Goal: Task Accomplishment & Management: Manage account settings

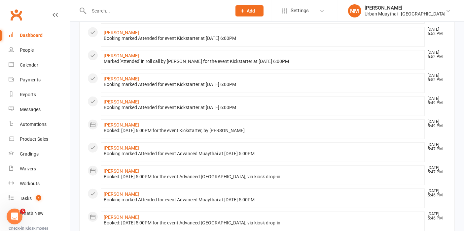
scroll to position [360, 0]
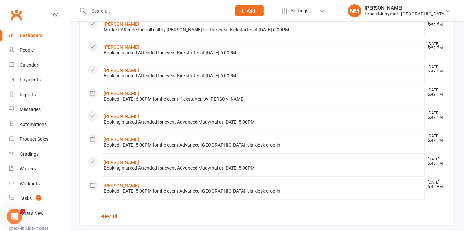
click at [109, 214] on link "view all" at bounding box center [109, 217] width 17 height 6
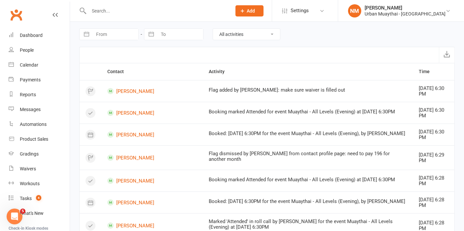
click at [130, 33] on input "From" at bounding box center [115, 34] width 46 height 11
select select "7"
select select "2025"
select select "8"
select select "2025"
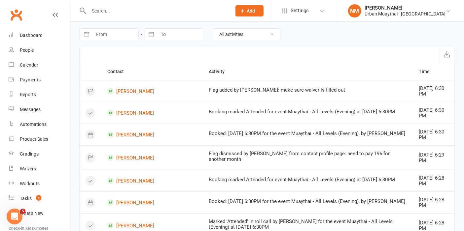
select select "9"
select select "2025"
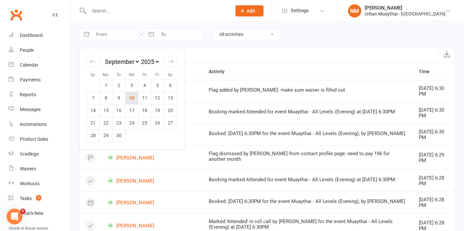
click at [133, 96] on td "10" at bounding box center [131, 98] width 13 height 13
type input "[DATE]"
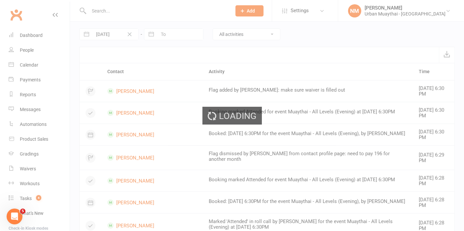
click at [181, 34] on div "Loading" at bounding box center [232, 115] width 464 height 231
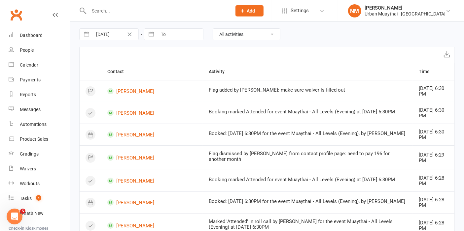
click at [181, 34] on input "To" at bounding box center [180, 34] width 46 height 11
select select "7"
select select "2025"
select select "8"
select select "2025"
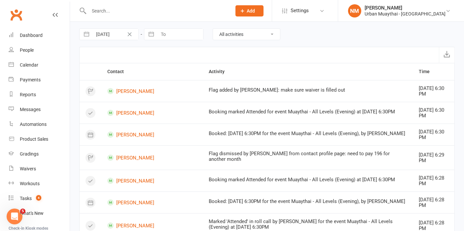
select select "9"
select select "2025"
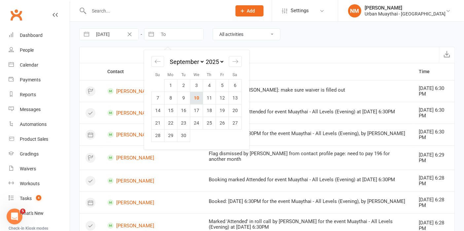
click at [193, 97] on td "10" at bounding box center [196, 98] width 13 height 13
type input "[DATE]"
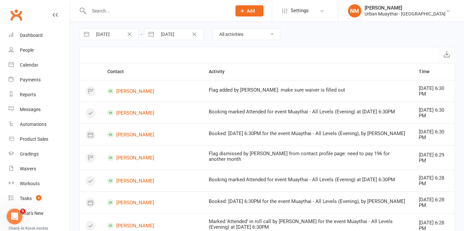
click at [238, 34] on select "All activities Bookings / Attendances Communications Notes Failed SMSes Grading…" at bounding box center [246, 34] width 67 height 11
click at [213, 29] on select "All activities Bookings / Attendances Communications Notes Failed SMSes Grading…" at bounding box center [246, 34] width 67 height 11
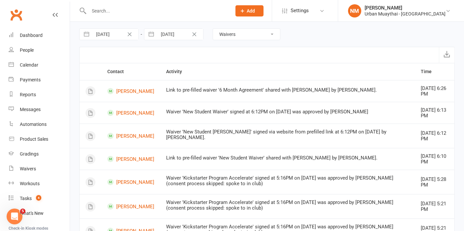
click at [226, 36] on select "All activities Bookings / Attendances Communications Notes Failed SMSes Grading…" at bounding box center [246, 34] width 67 height 11
click at [213, 29] on select "All activities Bookings / Attendances Communications Notes Failed SMSes Grading…" at bounding box center [246, 34] width 67 height 11
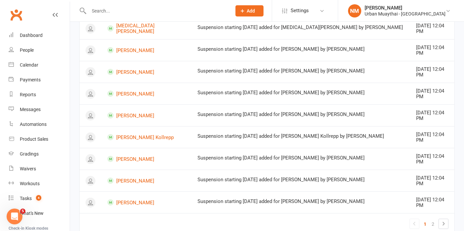
scroll to position [424, 0]
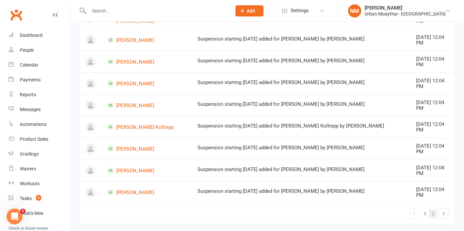
click at [432, 210] on link "2" at bounding box center [433, 214] width 8 height 9
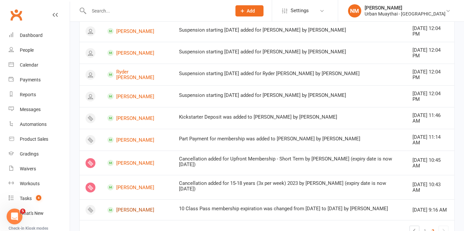
scroll to position [74, 0]
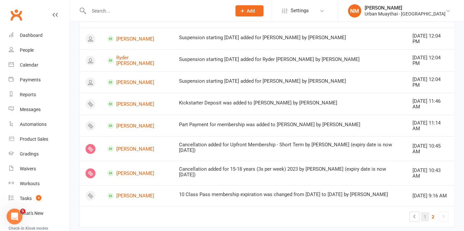
click at [426, 213] on link "1" at bounding box center [425, 217] width 8 height 9
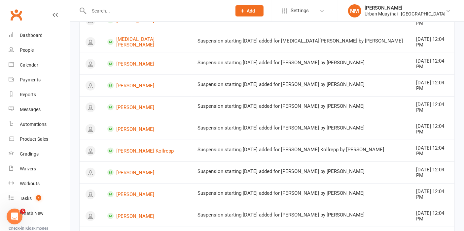
scroll to position [424, 0]
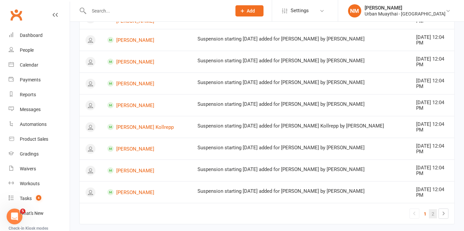
click at [434, 210] on link "2" at bounding box center [433, 214] width 8 height 9
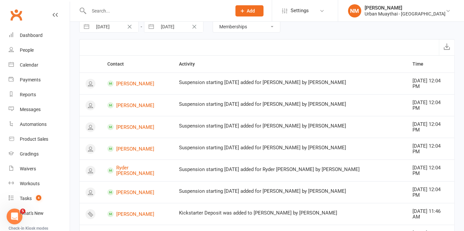
scroll to position [0, 0]
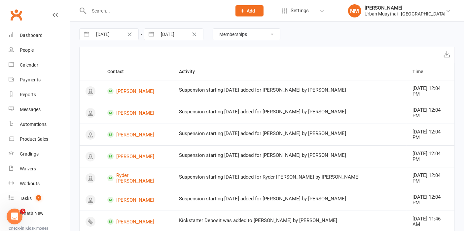
click at [248, 27] on div "10 Sep 2025 Navigate forward to interact with the calendar and select a date. P…" at bounding box center [266, 34] width 375 height 25
click at [247, 32] on select "All activities Bookings / Attendances Communications Notes Failed SMSes Grading…" at bounding box center [246, 34] width 67 height 11
select select "NoteLogEntry"
click at [213, 29] on select "All activities Bookings / Attendances Communications Notes Failed SMSes Grading…" at bounding box center [246, 34] width 67 height 11
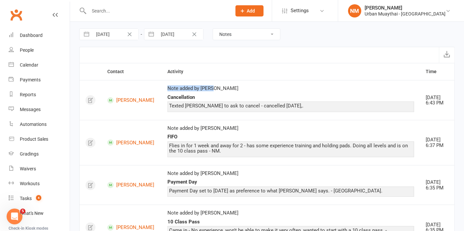
drag, startPoint x: 156, startPoint y: 91, endPoint x: 206, endPoint y: 85, distance: 50.5
click at [206, 85] on td "Note added by Nick May Cancellation Texted richie to ask to cancel - cancelled …" at bounding box center [290, 100] width 258 height 40
click at [215, 82] on td "Note added by Nick May Cancellation Texted richie to ask to cancel - cancelled …" at bounding box center [290, 100] width 258 height 40
click at [215, 90] on div "Note added by Nick May" at bounding box center [290, 89] width 247 height 6
drag, startPoint x: 157, startPoint y: 86, endPoint x: 187, endPoint y: 97, distance: 32.2
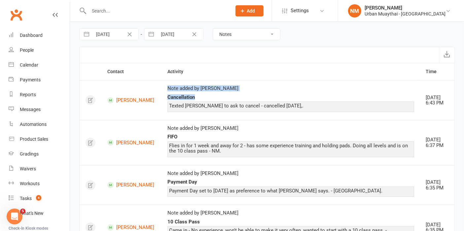
click at [187, 97] on div "Note added by Nick May Cancellation Texted richie to ask to cancel - cancelled …" at bounding box center [290, 100] width 247 height 29
click at [189, 98] on div "Cancellation" at bounding box center [290, 98] width 247 height 6
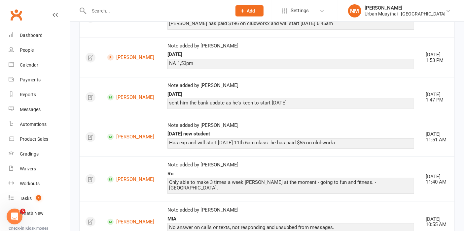
scroll to position [550, 0]
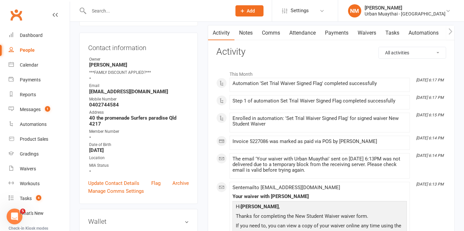
scroll to position [37, 0]
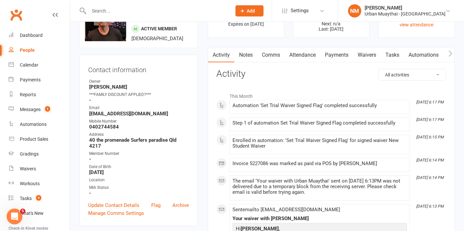
click at [369, 53] on link "Waivers" at bounding box center [367, 55] width 28 height 15
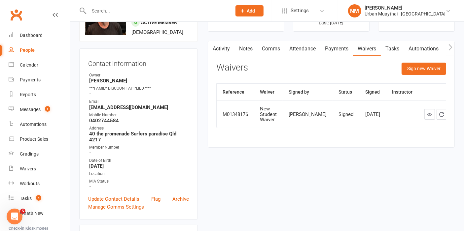
scroll to position [37, 0]
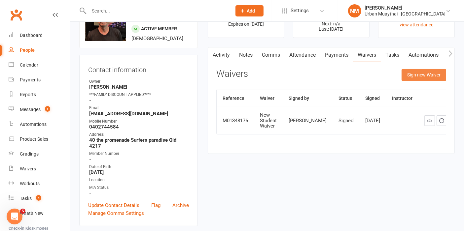
click at [413, 72] on button "Sign new Waiver" at bounding box center [423, 75] width 45 height 12
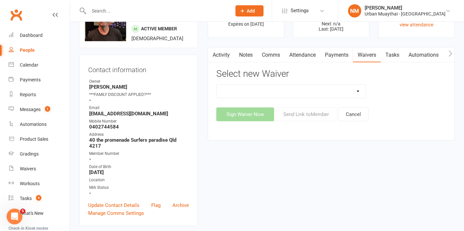
click at [324, 87] on select "12 Month Agreement 15-18 years Kickstarter Program 15-18 years membership 1 Yea…" at bounding box center [291, 91] width 149 height 13
drag, startPoint x: 420, startPoint y: 147, endPoint x: 420, endPoint y: 138, distance: 8.9
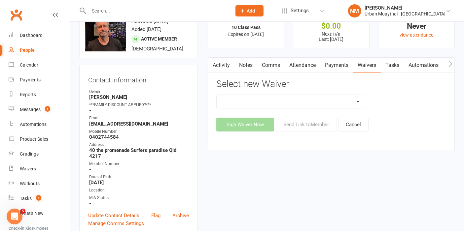
scroll to position [0, 0]
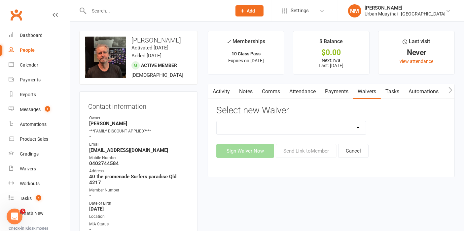
click at [330, 90] on link "Payments" at bounding box center [336, 91] width 33 height 15
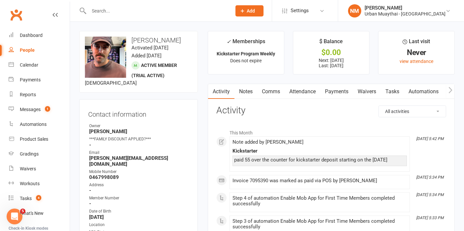
click at [243, 87] on link "Notes" at bounding box center [245, 91] width 23 height 15
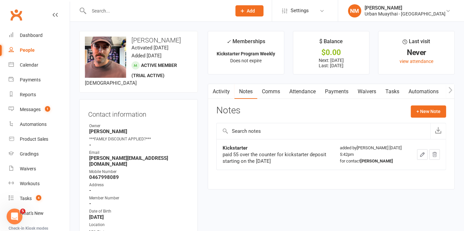
click at [221, 94] on link "Activity" at bounding box center [221, 91] width 26 height 15
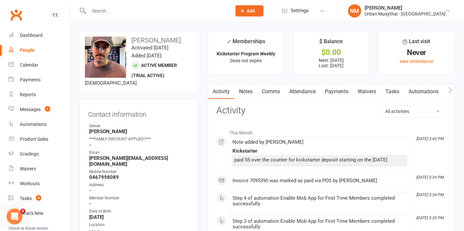
click at [306, 91] on link "Attendance" at bounding box center [303, 91] width 36 height 15
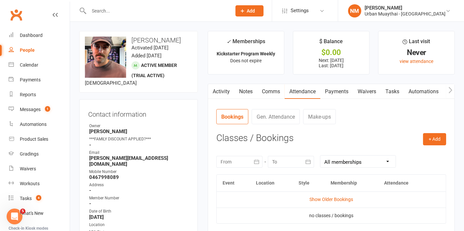
click at [333, 88] on link "Payments" at bounding box center [336, 91] width 33 height 15
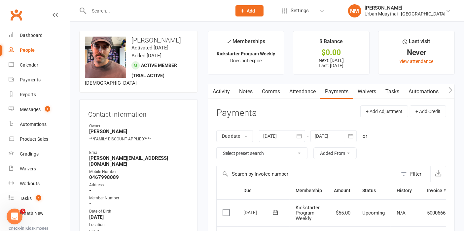
click at [365, 89] on link "Waivers" at bounding box center [367, 91] width 28 height 15
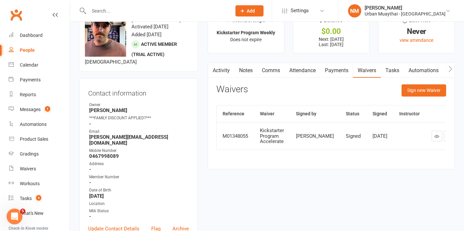
scroll to position [37, 0]
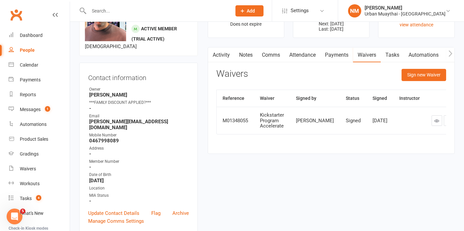
click at [434, 123] on icon at bounding box center [436, 120] width 5 height 5
click at [334, 52] on link "Payments" at bounding box center [336, 55] width 33 height 15
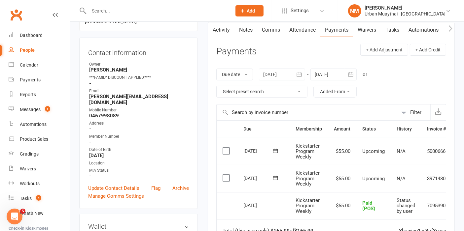
scroll to position [73, 0]
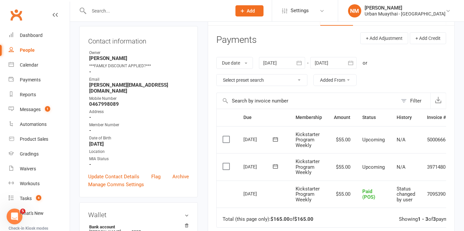
click at [273, 164] on icon at bounding box center [275, 166] width 7 height 7
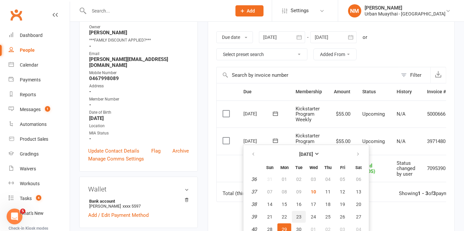
scroll to position [147, 0]
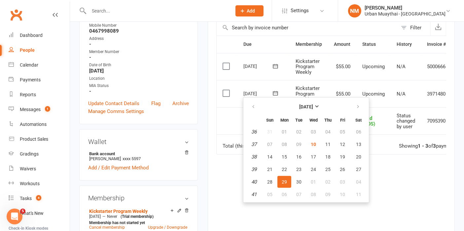
click at [299, 80] on td "Kickstarter Program Weekly" at bounding box center [308, 93] width 38 height 27
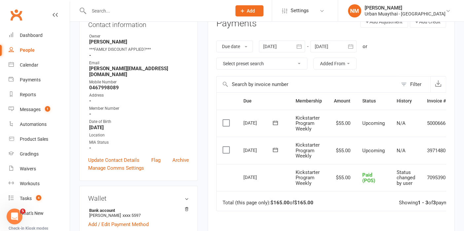
scroll to position [0, 0]
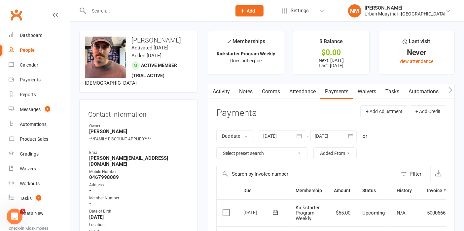
click at [240, 94] on link "Notes" at bounding box center [245, 91] width 23 height 15
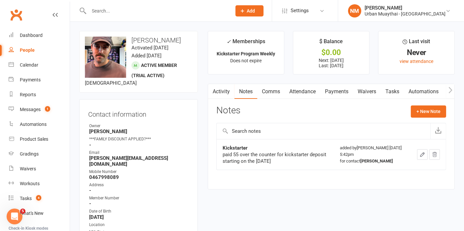
click at [426, 118] on div "Notes + New Note" at bounding box center [331, 114] width 230 height 17
click at [420, 108] on button "+ New Note" at bounding box center [428, 112] width 35 height 12
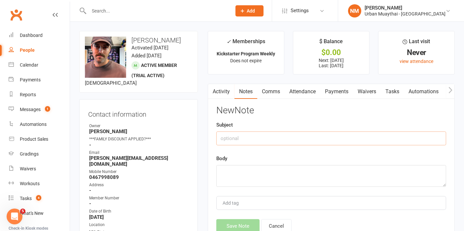
click at [259, 136] on input "text" at bounding box center [331, 139] width 230 height 14
type input "Payment Day"
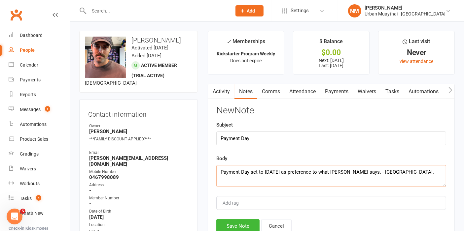
scroll to position [73, 0]
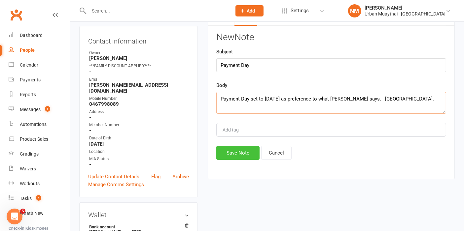
type textarea "Payment Day set to Monday as preference to what waiver says. - NM."
click at [246, 155] on button "Save Note" at bounding box center [237, 153] width 43 height 14
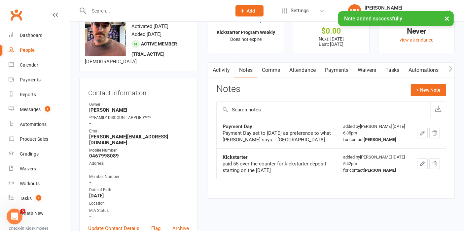
scroll to position [0, 0]
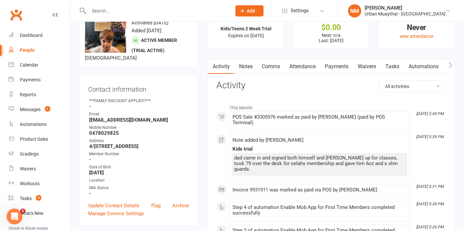
scroll to position [37, 0]
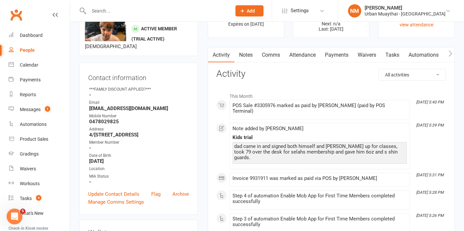
click at [253, 50] on link "Notes" at bounding box center [245, 55] width 23 height 15
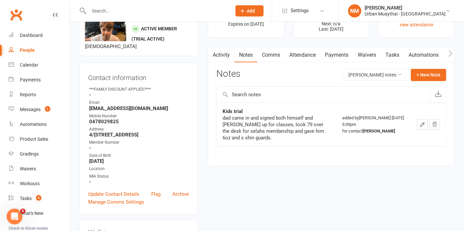
click at [359, 61] on link "Waivers" at bounding box center [367, 55] width 28 height 15
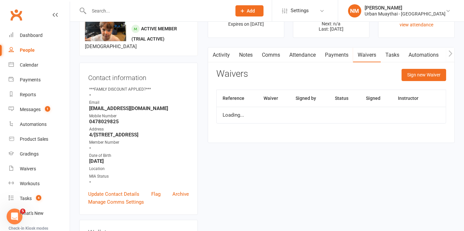
click at [334, 58] on link "Payments" at bounding box center [336, 55] width 33 height 15
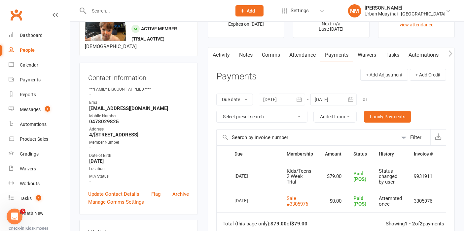
click at [309, 55] on link "Attendance" at bounding box center [303, 55] width 36 height 15
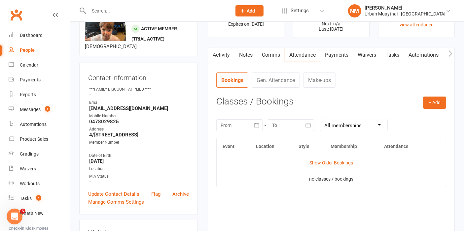
click at [345, 53] on link "Payments" at bounding box center [336, 55] width 33 height 15
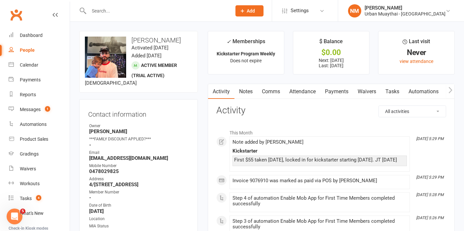
click at [248, 90] on link "Notes" at bounding box center [245, 91] width 23 height 15
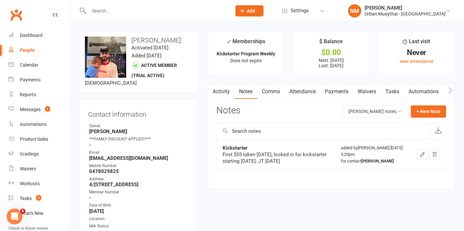
click at [306, 89] on link "Attendance" at bounding box center [303, 91] width 36 height 15
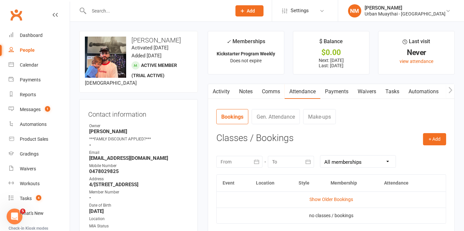
click at [332, 92] on link "Payments" at bounding box center [336, 91] width 33 height 15
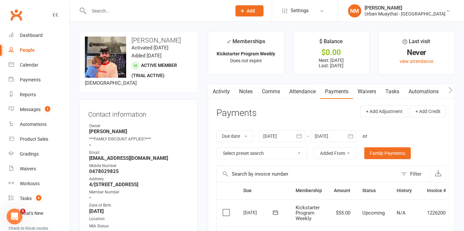
click at [363, 88] on link "Waivers" at bounding box center [367, 91] width 28 height 15
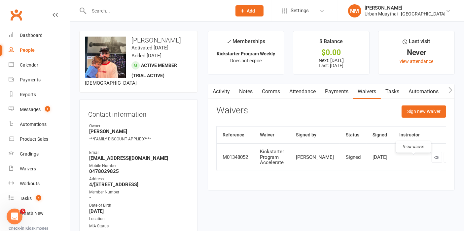
click at [434, 160] on icon at bounding box center [436, 157] width 5 height 5
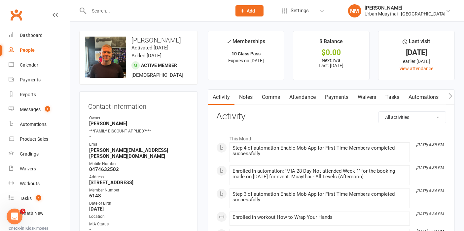
click at [252, 97] on link "Notes" at bounding box center [245, 97] width 23 height 15
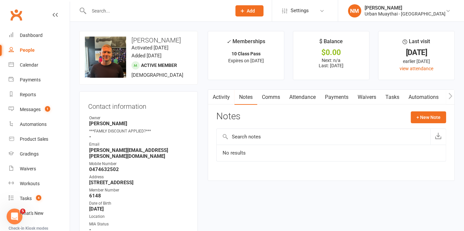
click at [268, 94] on link "Comms" at bounding box center [270, 97] width 27 height 15
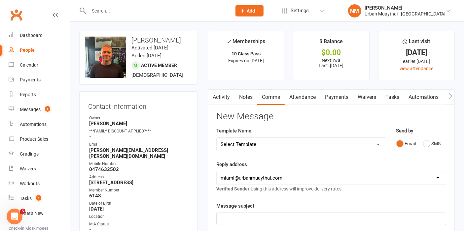
click at [243, 96] on link "Notes" at bounding box center [245, 97] width 23 height 15
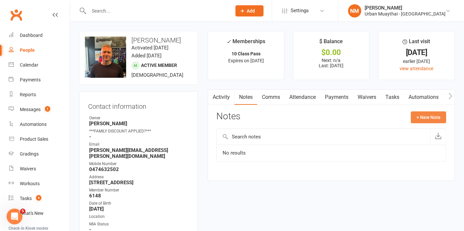
click at [435, 115] on button "+ New Note" at bounding box center [428, 118] width 35 height 12
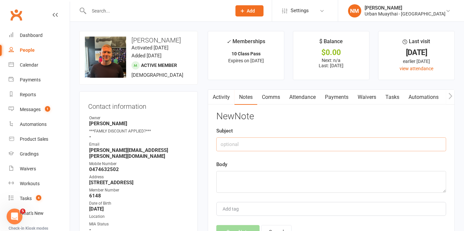
click at [273, 146] on input "text" at bounding box center [331, 145] width 230 height 14
type input "FIFO"
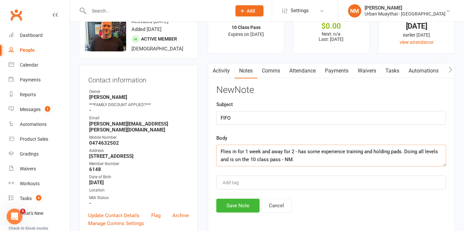
scroll to position [37, 0]
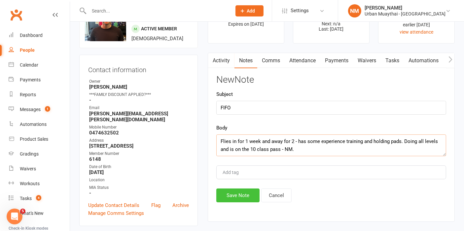
type textarea "Flies in for 1 week and away for 2 - has some experience training and holding p…"
click at [237, 198] on button "Save Note" at bounding box center [237, 196] width 43 height 14
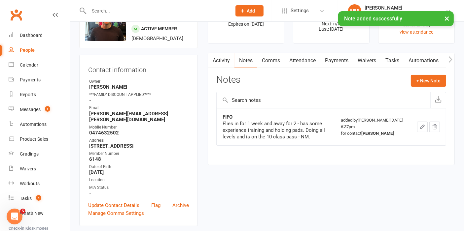
click at [277, 52] on main "✓ Memberships 10 Class Pass Expires on [DATE] $ Balance $0.00 Next: n/a Last: […" at bounding box center [331, 83] width 257 height 178
click at [275, 55] on link "Comms" at bounding box center [270, 60] width 27 height 15
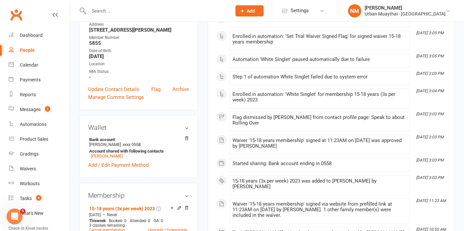
scroll to position [37, 0]
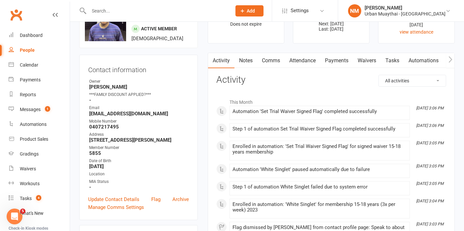
click at [346, 64] on link "Payments" at bounding box center [336, 60] width 33 height 15
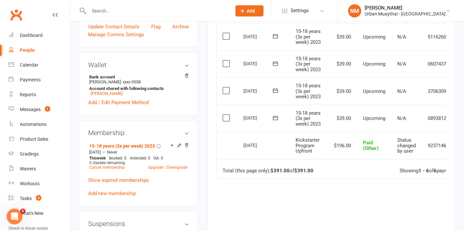
scroll to position [220, 0]
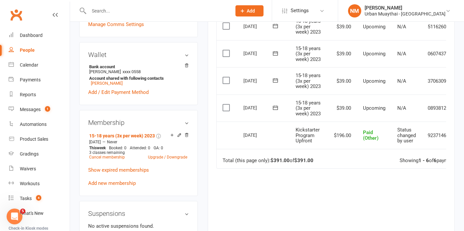
click at [271, 109] on button at bounding box center [275, 107] width 13 height 7
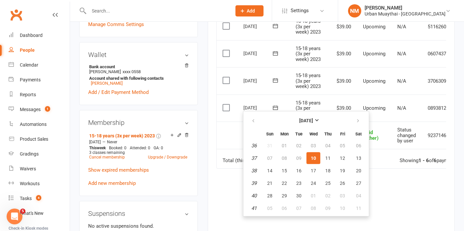
click at [321, 96] on td "15-18 years (3x per week) 2023" at bounding box center [308, 108] width 38 height 27
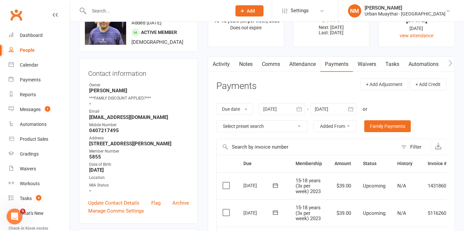
scroll to position [0, 0]
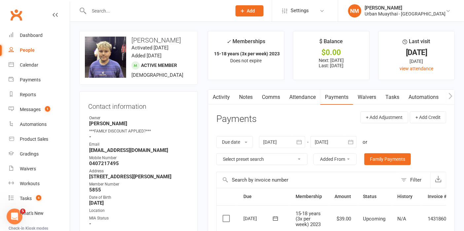
click at [357, 93] on link "Waivers" at bounding box center [367, 97] width 28 height 15
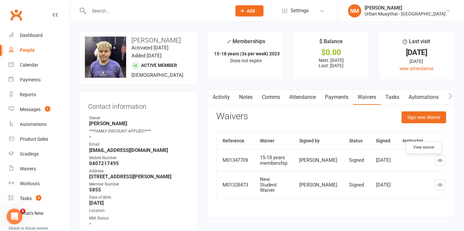
click at [438, 162] on icon at bounding box center [440, 160] width 5 height 5
click at [323, 96] on link "Payments" at bounding box center [336, 97] width 33 height 15
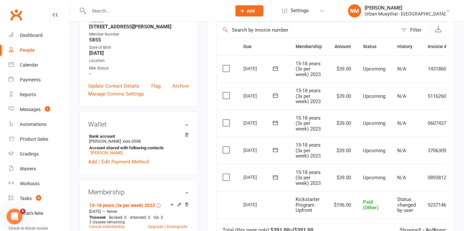
scroll to position [183, 0]
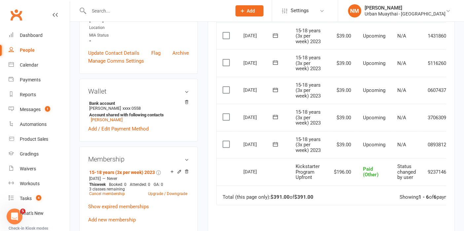
click at [274, 112] on span at bounding box center [275, 117] width 16 height 10
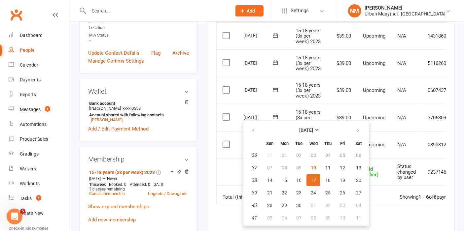
click at [299, 96] on span "15-18 years (3x per week) 2023" at bounding box center [307, 90] width 25 height 17
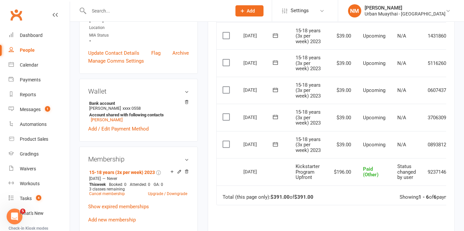
click at [276, 144] on icon at bounding box center [275, 144] width 7 height 7
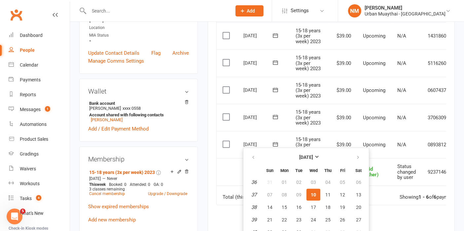
click at [323, 126] on td "15-18 years (3x per week) 2023" at bounding box center [308, 117] width 38 height 27
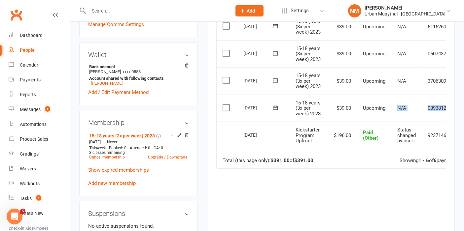
scroll to position [0, 27]
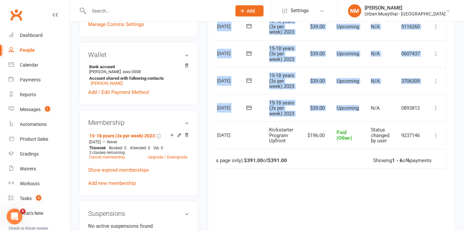
drag, startPoint x: 385, startPoint y: 109, endPoint x: 436, endPoint y: 109, distance: 50.8
click at [384, 108] on div "N/A" at bounding box center [380, 109] width 18 height 6
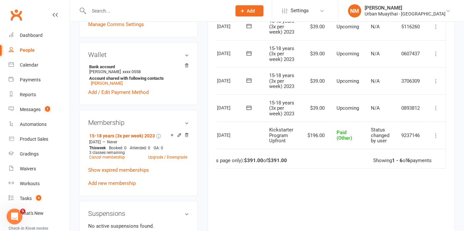
click at [436, 107] on icon at bounding box center [435, 108] width 7 height 7
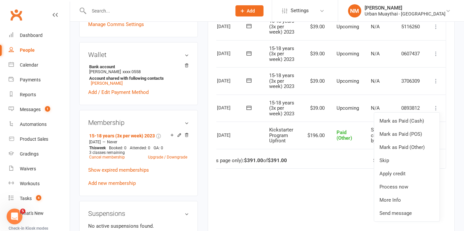
drag, startPoint x: 337, startPoint y: 201, endPoint x: 393, endPoint y: 108, distance: 108.6
click at [338, 200] on div "Due Contact Membership Amount Status History Invoice # Select this [DATE] [PERS…" at bounding box center [331, 111] width 230 height 286
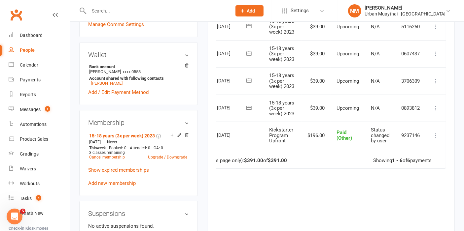
click at [432, 78] on button at bounding box center [436, 81] width 8 height 8
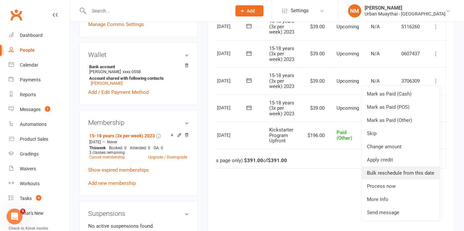
click at [397, 172] on link "Bulk reschedule from this date" at bounding box center [400, 173] width 78 height 13
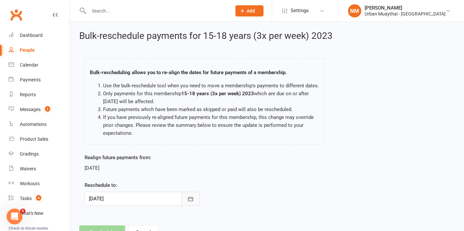
click at [185, 197] on button "button" at bounding box center [191, 199] width 18 height 14
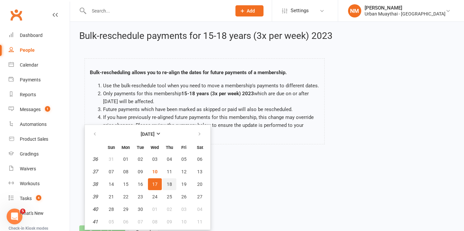
click at [168, 183] on span "18" at bounding box center [169, 184] width 5 height 5
type input "[DATE]"
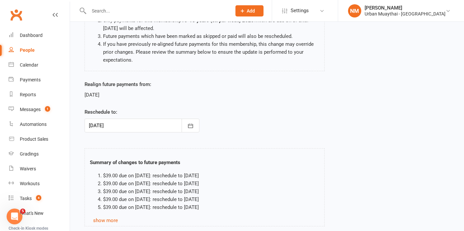
scroll to position [120, 0]
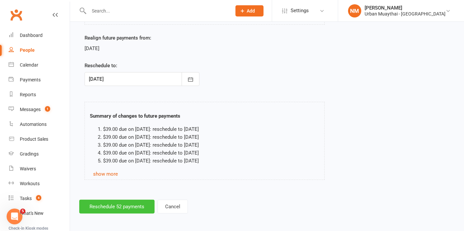
click at [117, 204] on button "Reschedule 52 payments" at bounding box center [116, 207] width 75 height 14
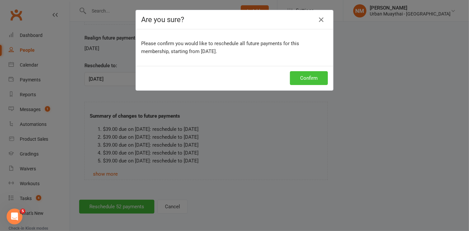
click at [306, 80] on button "Confirm" at bounding box center [309, 78] width 38 height 14
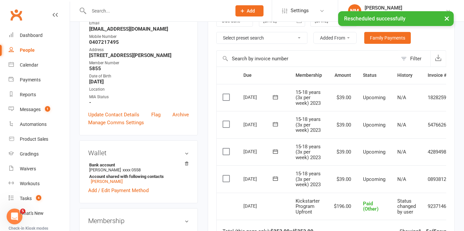
scroll to position [147, 0]
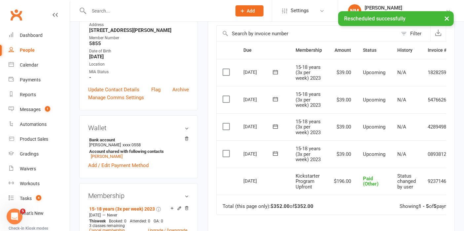
click at [276, 154] on icon at bounding box center [275, 154] width 7 height 7
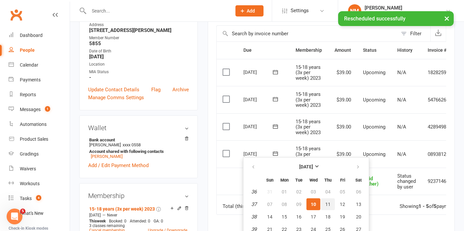
click at [328, 204] on span "11" at bounding box center [327, 204] width 5 height 5
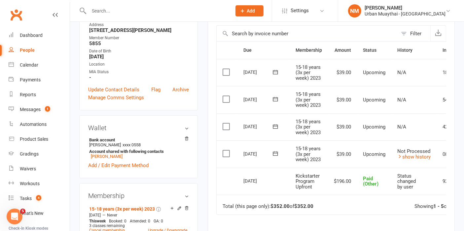
click at [421, 151] on span "Not Processed" at bounding box center [413, 152] width 33 height 6
click at [416, 154] on link "show history" at bounding box center [413, 157] width 33 height 6
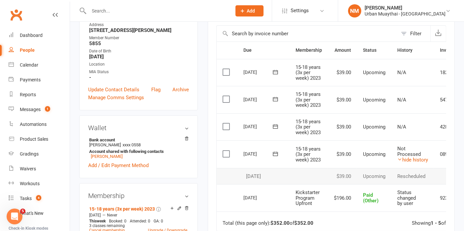
click at [414, 159] on link "hide history" at bounding box center [412, 160] width 31 height 6
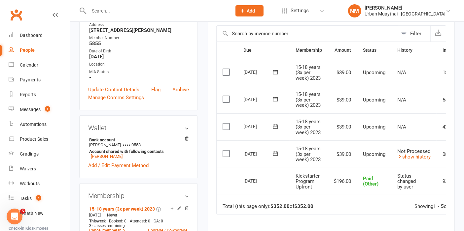
click at [413, 160] on td "Not Processed show history" at bounding box center [413, 154] width 45 height 27
click at [414, 155] on link "show history" at bounding box center [413, 157] width 33 height 6
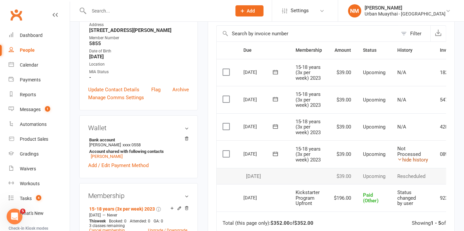
click at [410, 159] on link "hide history" at bounding box center [412, 160] width 31 height 6
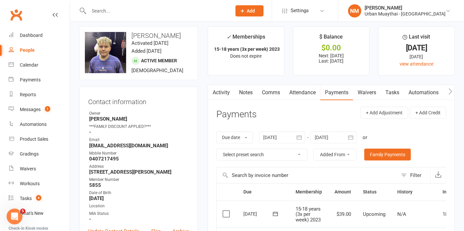
scroll to position [0, 0]
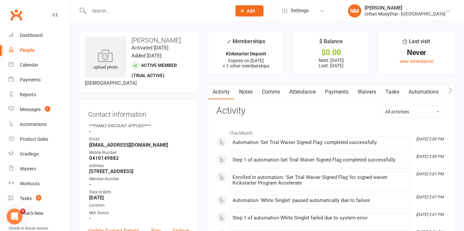
click at [337, 93] on link "Payments" at bounding box center [336, 91] width 33 height 15
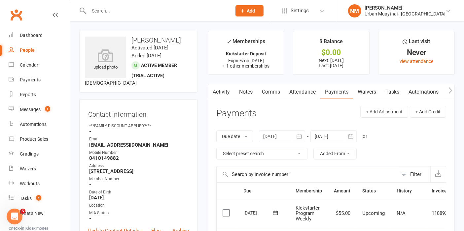
click at [248, 91] on link "Notes" at bounding box center [245, 91] width 23 height 15
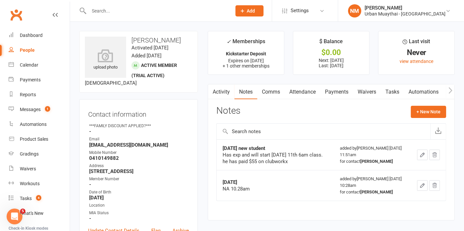
click at [322, 90] on link "Payments" at bounding box center [336, 91] width 33 height 15
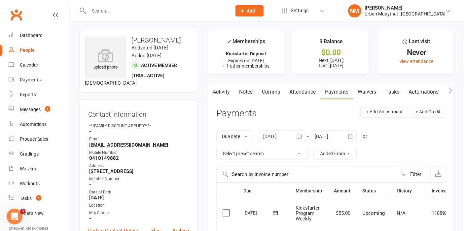
click at [368, 88] on link "Waivers" at bounding box center [367, 91] width 28 height 15
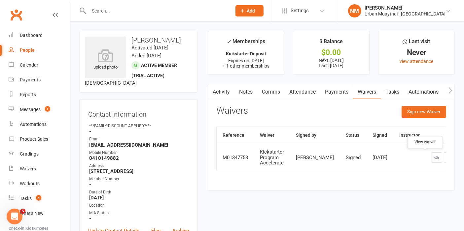
click at [431, 154] on link at bounding box center [436, 157] width 11 height 11
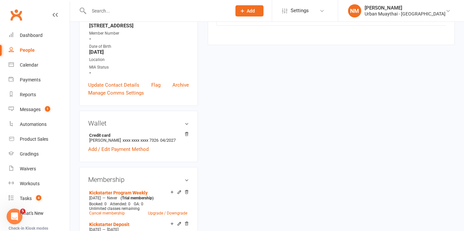
scroll to position [147, 0]
click at [185, 194] on icon at bounding box center [186, 191] width 5 height 5
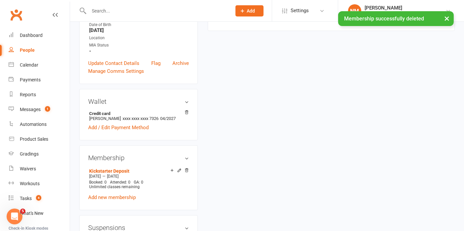
scroll to position [175, 0]
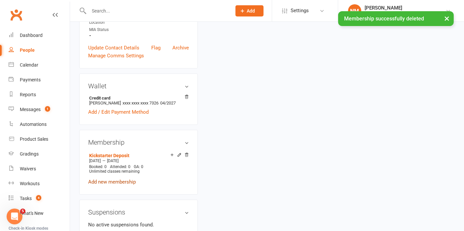
click at [115, 185] on link "Add new membership" at bounding box center [112, 182] width 48 height 6
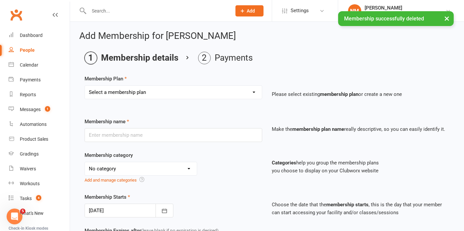
click at [171, 91] on select "Select a membership plan Create new Membership Plan Kickstarter Deposit Acceler…" at bounding box center [173, 92] width 177 height 13
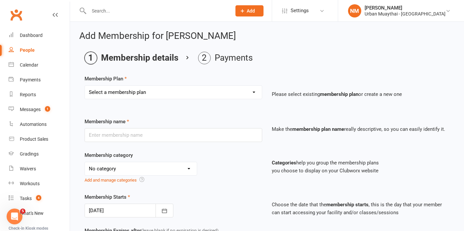
click at [172, 88] on select "Select a membership plan Create new Membership Plan Kickstarter Deposit Acceler…" at bounding box center [173, 92] width 177 height 13
select select "25"
click at [85, 86] on select "Select a membership plan Create new Membership Plan Kickstarter Deposit Acceler…" at bounding box center [173, 92] width 177 height 13
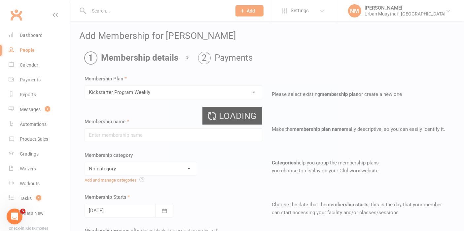
type input "Kickstarter Program Weekly"
type input "0"
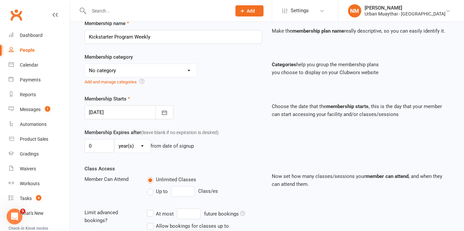
scroll to position [110, 0]
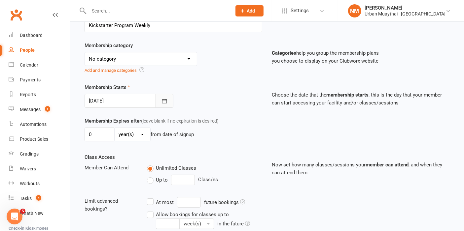
click at [166, 99] on icon "button" at bounding box center [164, 101] width 7 height 7
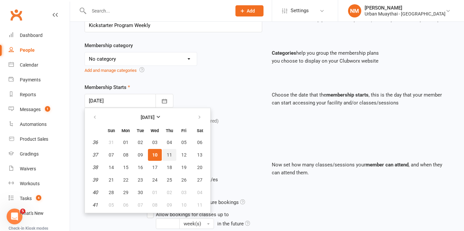
click at [167, 152] on span "11" at bounding box center [169, 154] width 5 height 5
type input "11 Sep 2025"
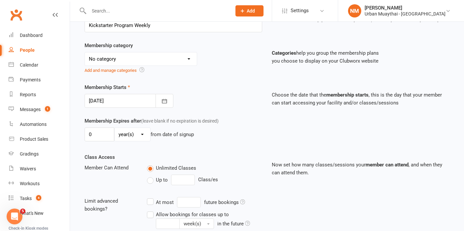
click at [238, 108] on div "Membership Starts 11 Sep 2025 September 2025 Sun Mon Tue Wed Thu Fri Sat 36 31 …" at bounding box center [267, 101] width 375 height 34
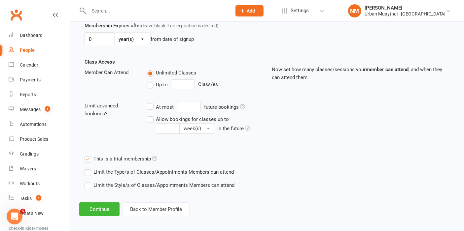
scroll to position [208, 0]
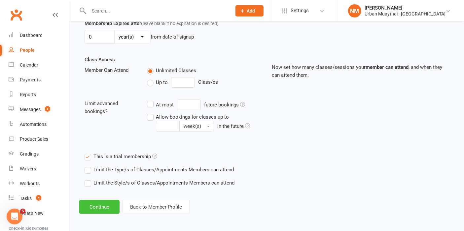
click at [104, 202] on button "Continue" at bounding box center [99, 207] width 40 height 14
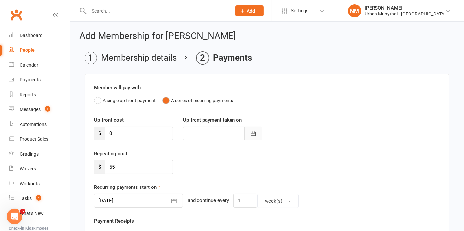
click at [255, 131] on icon "button" at bounding box center [253, 134] width 7 height 7
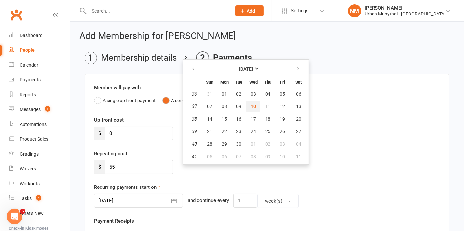
click at [257, 107] on button "10" at bounding box center [253, 107] width 14 height 12
type input "[DATE]"
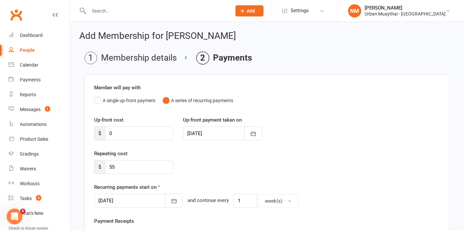
click at [335, 142] on div "Up-front cost $ 0 Up-front payment taken on 10 Sep 2025 September 2025 Sun Mon …" at bounding box center [266, 133] width 355 height 34
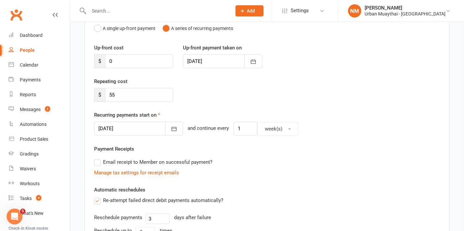
scroll to position [73, 0]
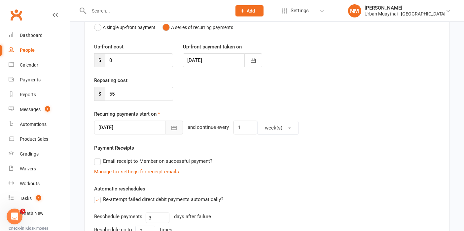
click at [171, 127] on icon "button" at bounding box center [174, 128] width 7 height 7
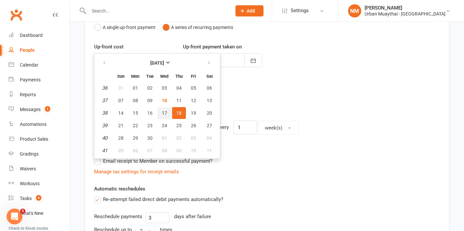
click at [162, 113] on span "17" at bounding box center [164, 113] width 5 height 5
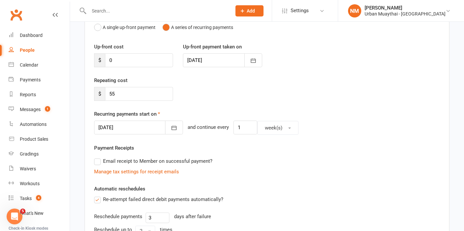
type input "17 Sep 2025"
click at [263, 96] on div "Repeating cost $ 55" at bounding box center [266, 94] width 355 height 34
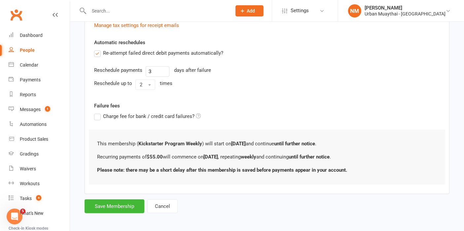
scroll to position [220, 0]
click at [117, 204] on button "Save Membership" at bounding box center [114, 206] width 60 height 14
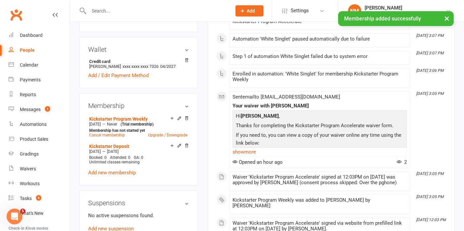
scroll to position [37, 0]
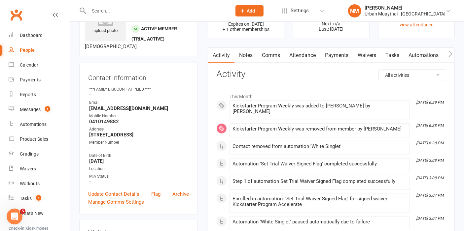
click at [331, 55] on link "Payments" at bounding box center [336, 55] width 33 height 15
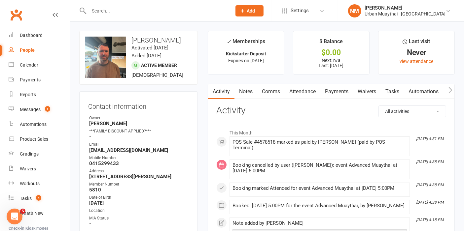
click at [252, 91] on link "Notes" at bounding box center [245, 91] width 23 height 15
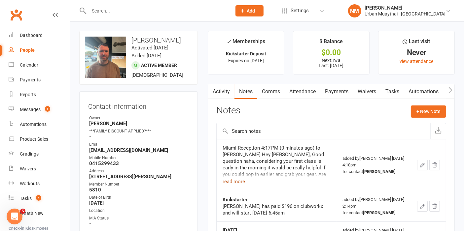
click at [228, 184] on button "read more" at bounding box center [233, 182] width 22 height 8
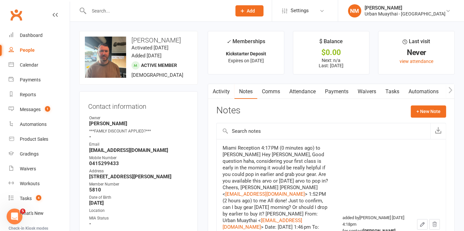
click at [332, 91] on link "Payments" at bounding box center [336, 91] width 33 height 15
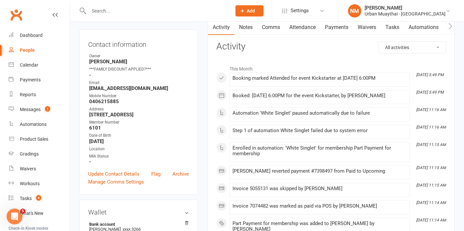
scroll to position [37, 0]
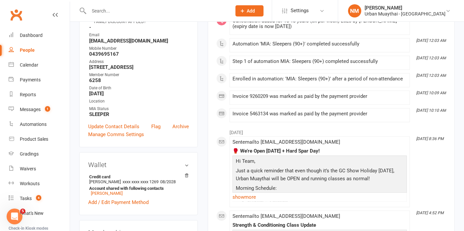
scroll to position [37, 0]
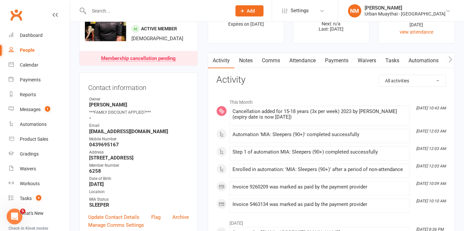
click at [246, 59] on link "Notes" at bounding box center [245, 60] width 23 height 15
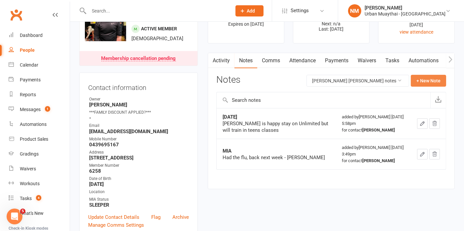
drag, startPoint x: 430, startPoint y: 77, endPoint x: 428, endPoint y: 73, distance: 4.2
click at [428, 75] on button "+ New Note" at bounding box center [428, 81] width 35 height 12
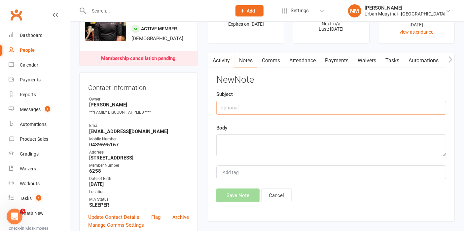
click at [238, 110] on input "text" at bounding box center [331, 108] width 230 height 14
type input "Cancellation"
type textarea "E"
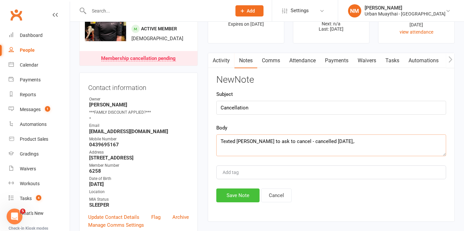
type textarea "Texted richie to ask to cancel - cancelled within 7 days,."
click at [231, 193] on button "Save Note" at bounding box center [237, 196] width 43 height 14
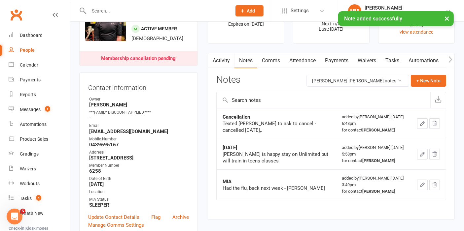
click at [222, 62] on link "Activity" at bounding box center [221, 60] width 26 height 15
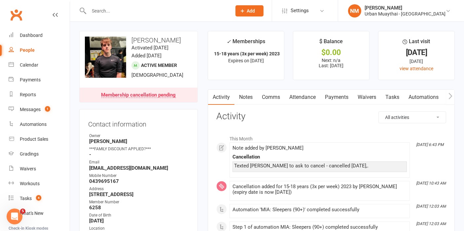
click at [275, 94] on link "Comms" at bounding box center [270, 97] width 27 height 15
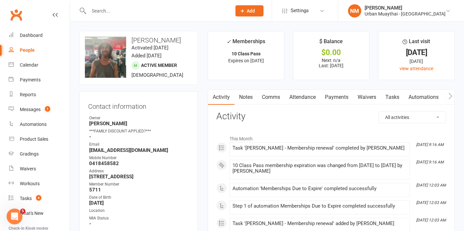
click at [327, 92] on link "Payments" at bounding box center [336, 97] width 33 height 15
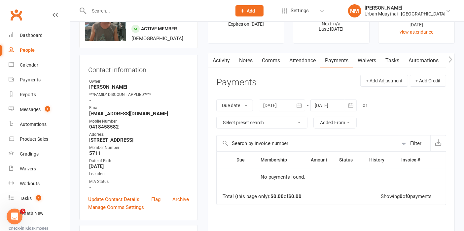
scroll to position [73, 0]
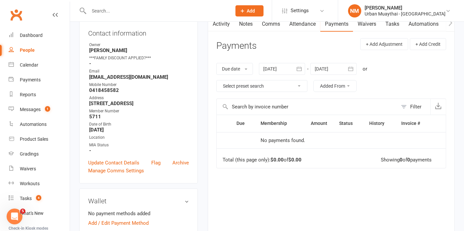
click at [339, 70] on div at bounding box center [333, 69] width 46 height 12
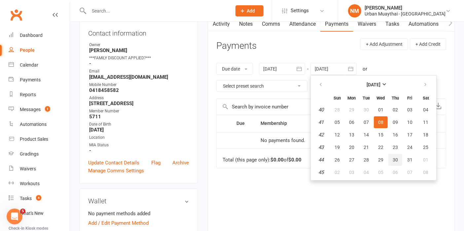
click at [398, 154] on button "30" at bounding box center [395, 160] width 14 height 12
type input "30 Oct 2025"
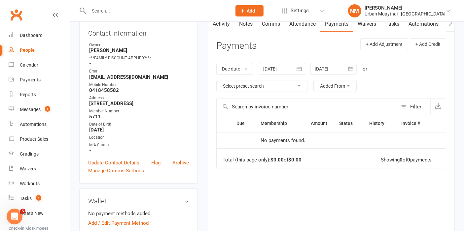
click at [304, 63] on button "button" at bounding box center [299, 69] width 12 height 12
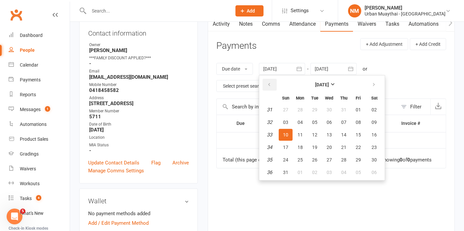
click at [270, 84] on icon "button" at bounding box center [269, 84] width 5 height 5
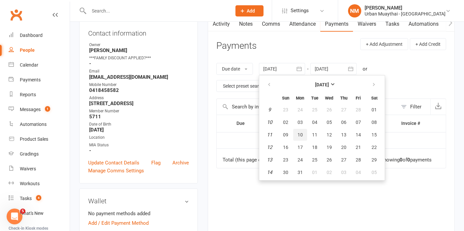
click at [295, 138] on button "10" at bounding box center [300, 135] width 14 height 12
type input "10 Mar 2025"
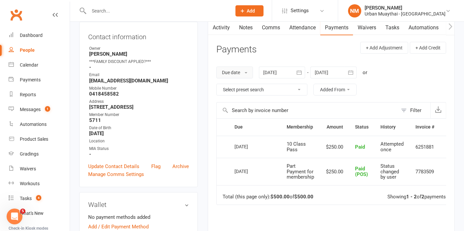
scroll to position [0, 0]
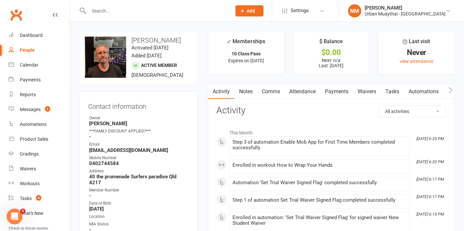
click at [277, 93] on link "Comms" at bounding box center [270, 91] width 27 height 15
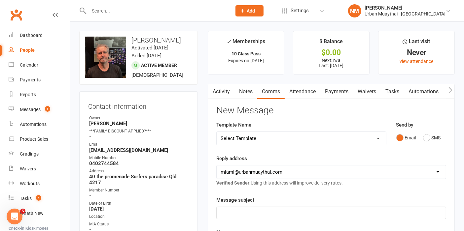
click at [214, 91] on button "button" at bounding box center [212, 91] width 8 height 15
click at [227, 93] on link "Activity" at bounding box center [221, 91] width 26 height 15
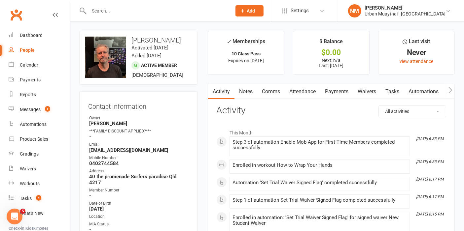
click at [250, 91] on link "Notes" at bounding box center [245, 91] width 23 height 15
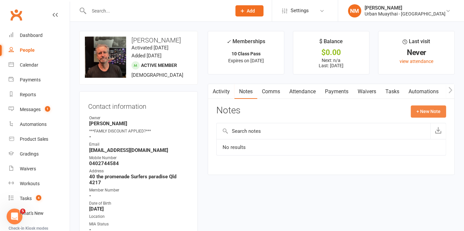
click at [429, 111] on button "+ New Note" at bounding box center [428, 112] width 35 height 12
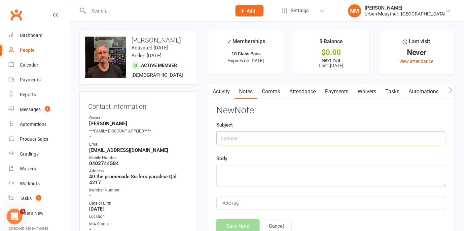
click at [264, 144] on input "text" at bounding box center [331, 139] width 230 height 14
type input "10 Class Pass"
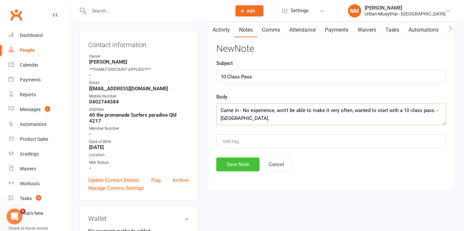
scroll to position [73, 0]
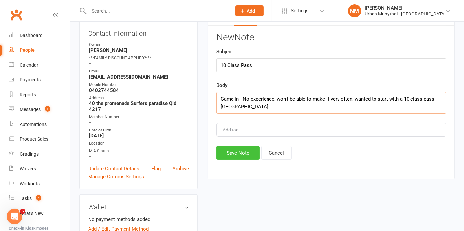
type textarea "Came in - No experience, won't be able to make it very often, wanted to start w…"
click at [221, 152] on button "Save Note" at bounding box center [237, 153] width 43 height 14
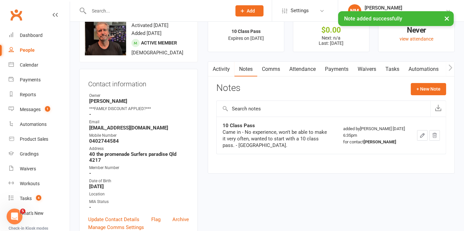
scroll to position [0, 0]
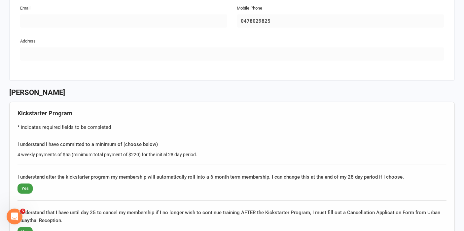
scroll to position [220, 0]
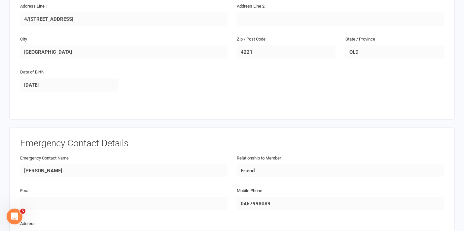
scroll to position [256, 0]
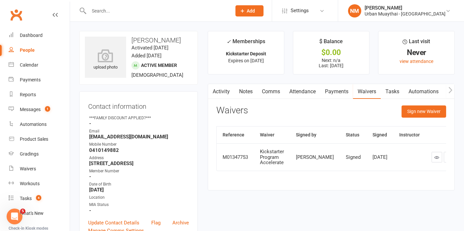
click at [346, 92] on link "Payments" at bounding box center [336, 91] width 33 height 15
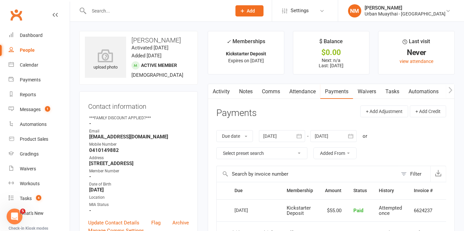
click at [366, 92] on link "Waivers" at bounding box center [367, 91] width 28 height 15
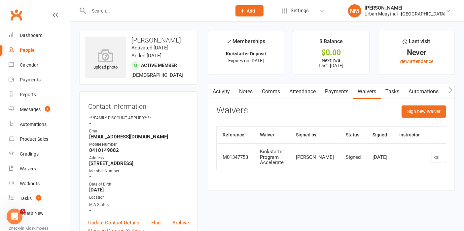
click at [431, 162] on link at bounding box center [436, 157] width 11 height 11
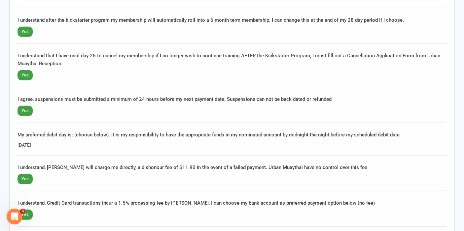
scroll to position [513, 0]
